Goal: Find specific page/section: Find specific page/section

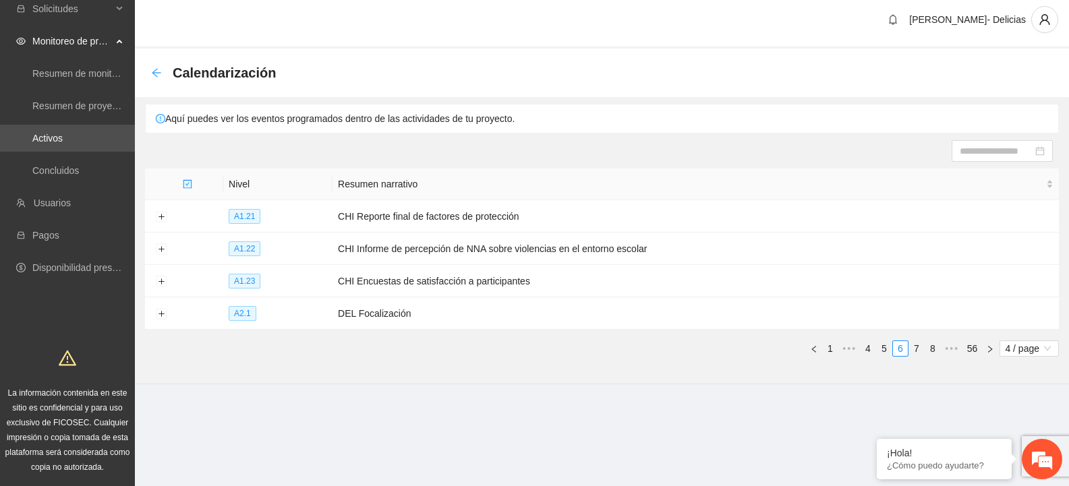
click at [155, 69] on icon "arrow-left" at bounding box center [156, 72] width 11 height 11
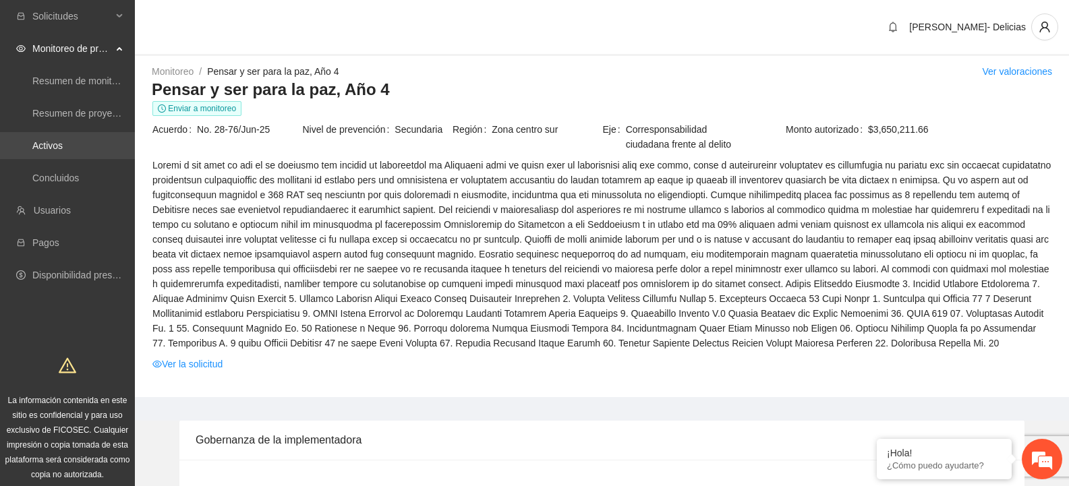
click at [63, 140] on link "Activos" at bounding box center [47, 145] width 30 height 11
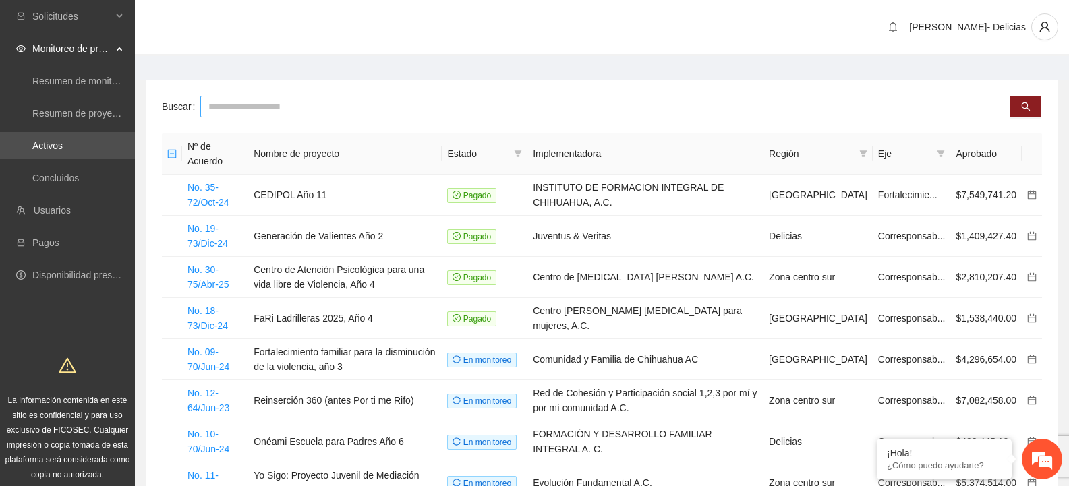
click at [271, 110] on input "text" at bounding box center [605, 107] width 811 height 22
type input "******"
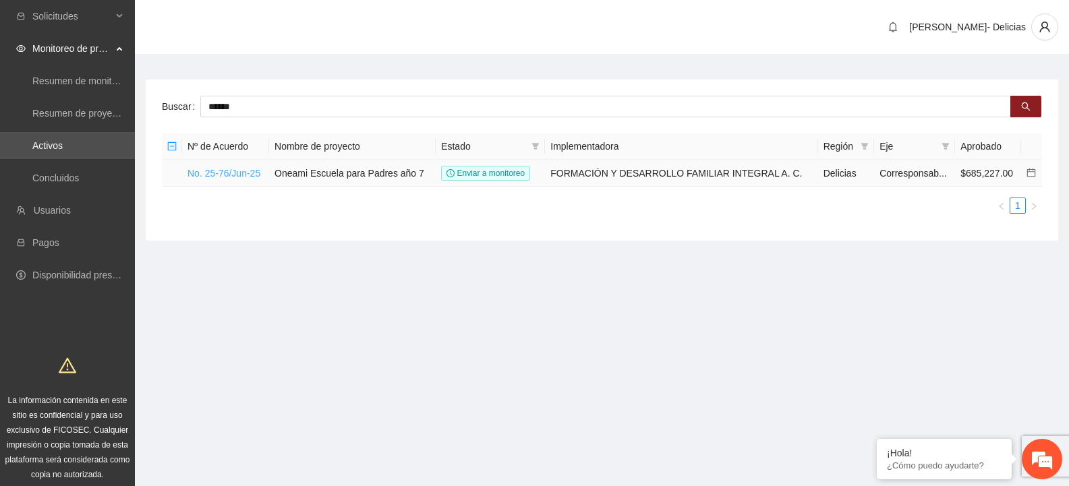
click at [243, 171] on link "No. 25-76/Jun-25" at bounding box center [223, 173] width 73 height 11
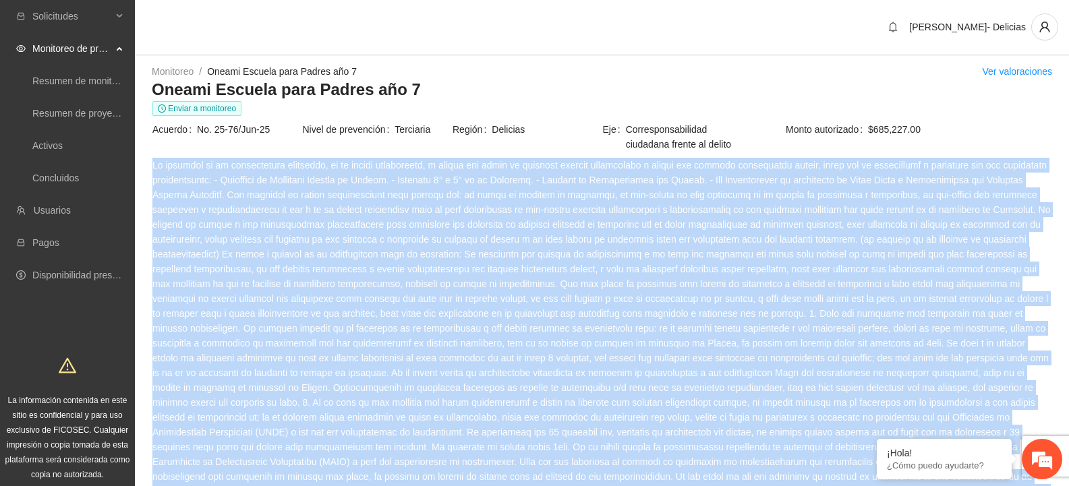
drag, startPoint x: 881, startPoint y: 369, endPoint x: 153, endPoint y: 166, distance: 756.0
click at [153, 166] on span at bounding box center [601, 343] width 899 height 371
copy span "Lo ipsumdol si am consectetura elitseddo, ei te incidi utlaboreetd, m aliqua en…"
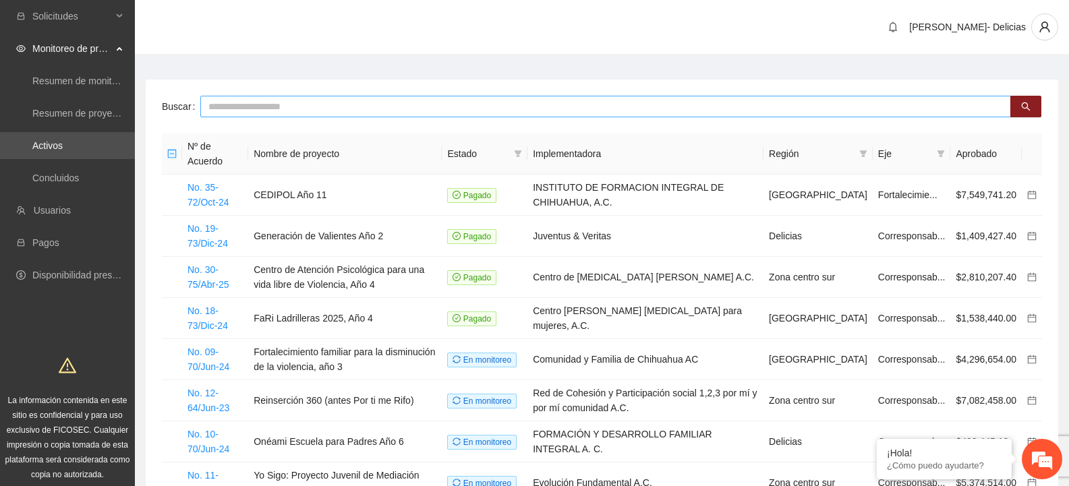
click at [340, 105] on input "text" at bounding box center [605, 107] width 811 height 22
type input "******"
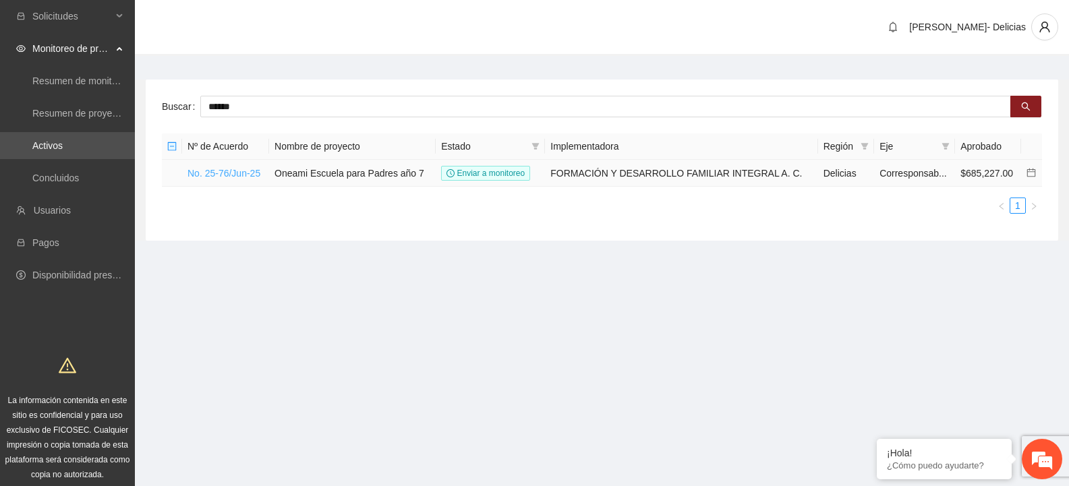
click at [215, 174] on link "No. 25-76/Jun-25" at bounding box center [223, 173] width 73 height 11
